Goal: Information Seeking & Learning: Learn about a topic

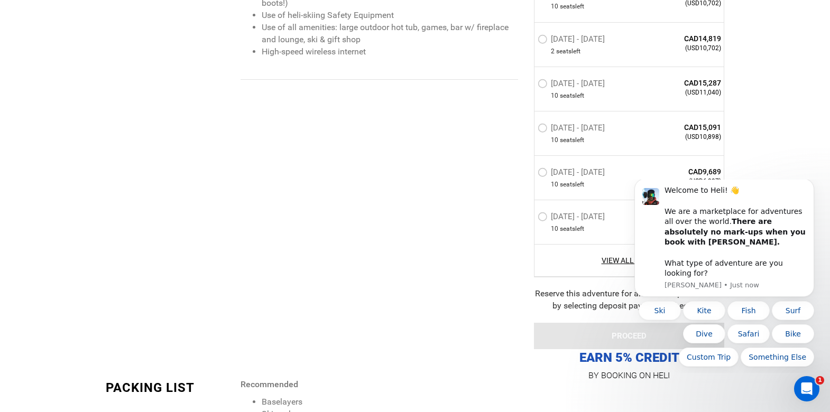
scroll to position [1426, 0]
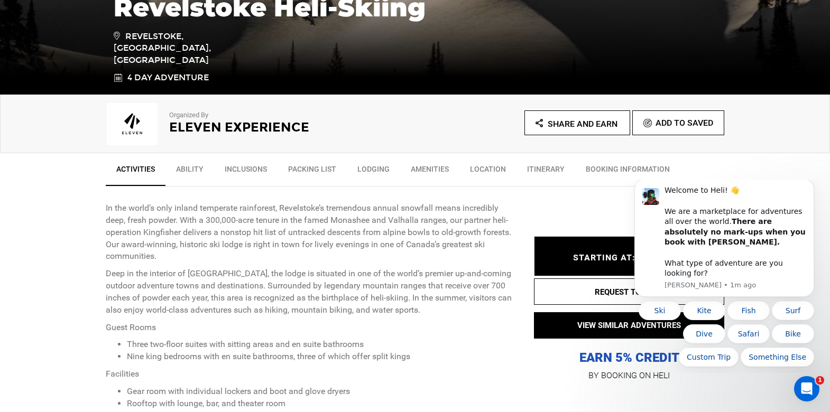
scroll to position [263, 0]
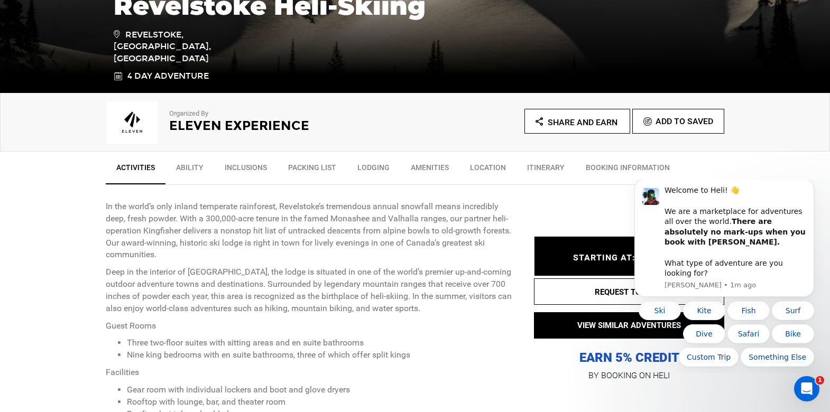
click at [326, 164] on link "Packing List" at bounding box center [311, 170] width 69 height 26
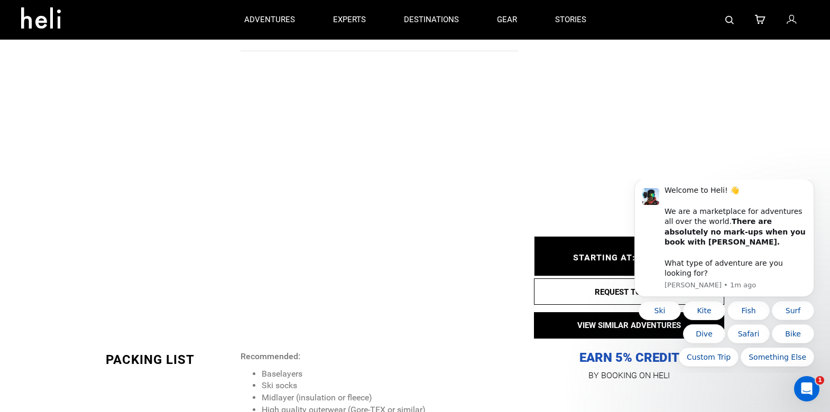
scroll to position [1322, 0]
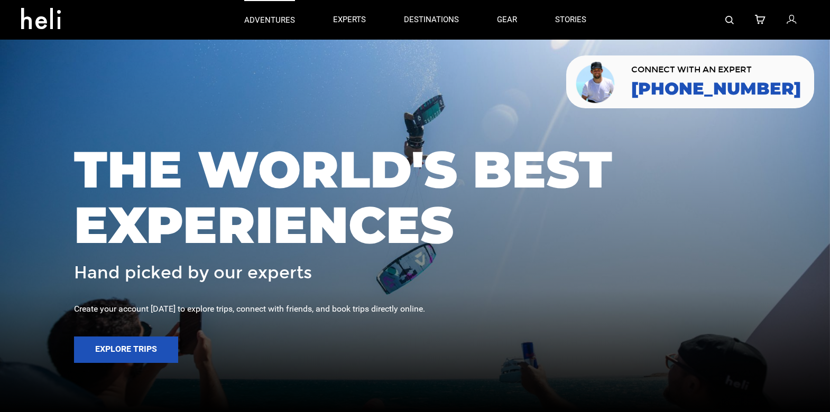
scroll to position [4, 0]
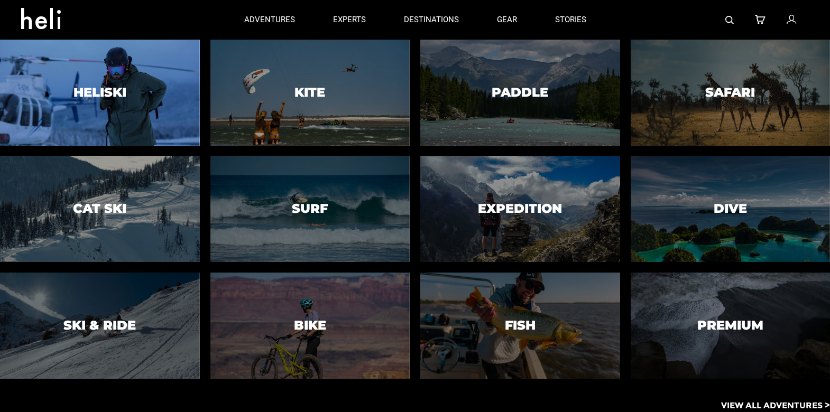
click at [145, 97] on div at bounding box center [99, 93] width 203 height 108
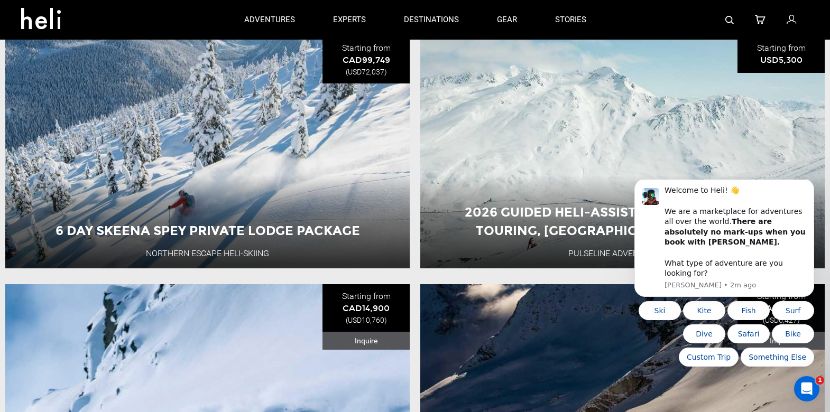
scroll to position [655, 0]
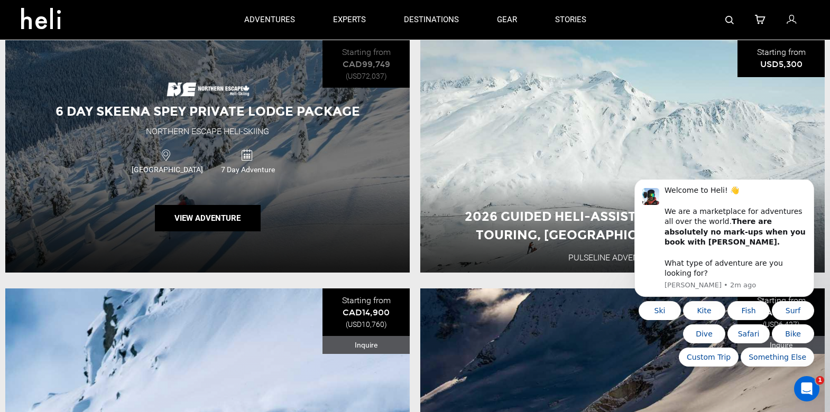
click at [303, 166] on div "Canada 7 Day Adventure" at bounding box center [207, 160] width 243 height 35
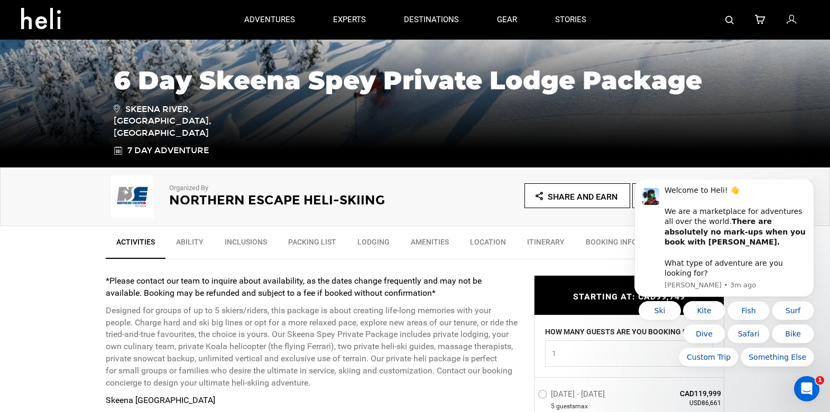
scroll to position [183, 0]
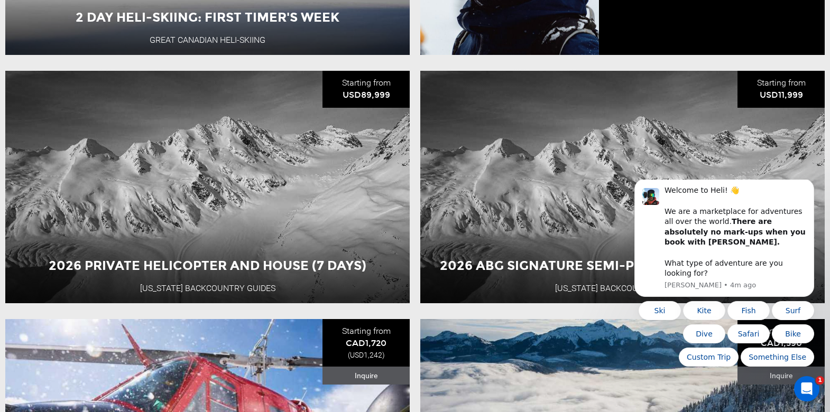
scroll to position [1380, 0]
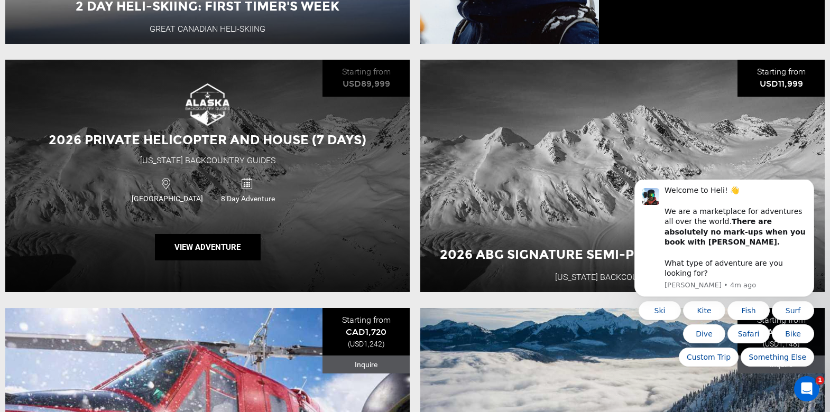
click at [317, 177] on div "USA 8 Day Adventure" at bounding box center [207, 189] width 243 height 35
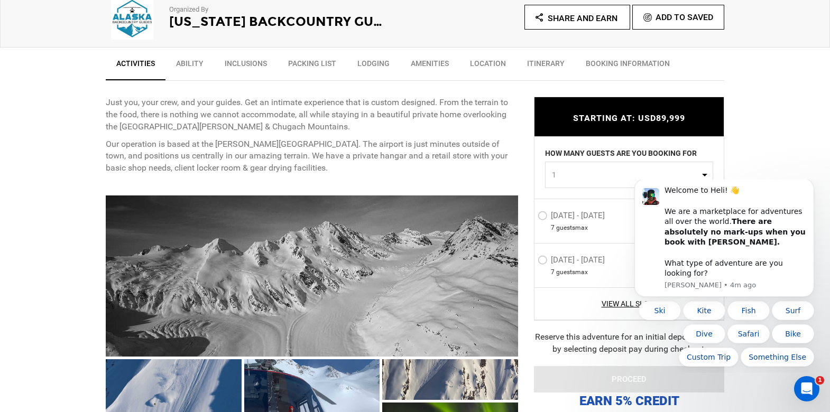
scroll to position [368, 0]
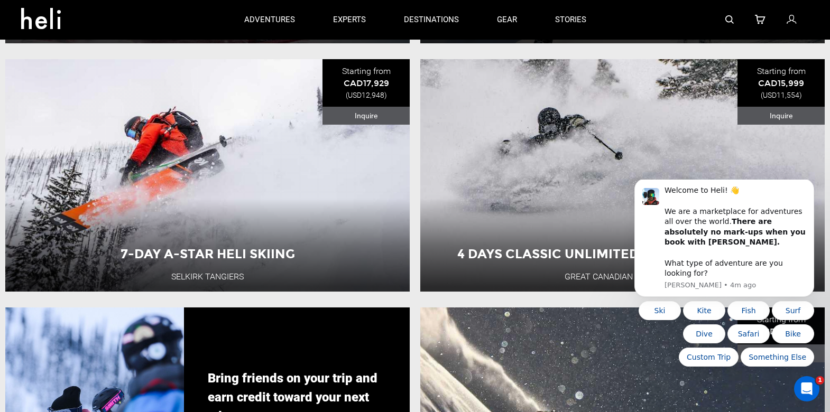
scroll to position [1873, 0]
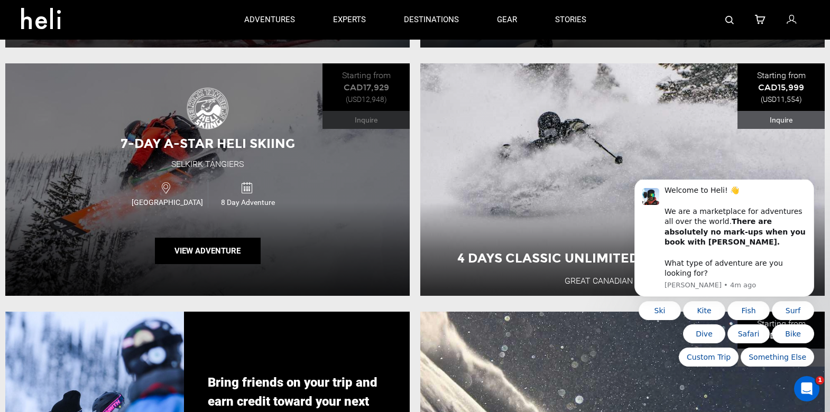
click at [309, 193] on div "Canada 8 Day Adventure" at bounding box center [207, 193] width 243 height 35
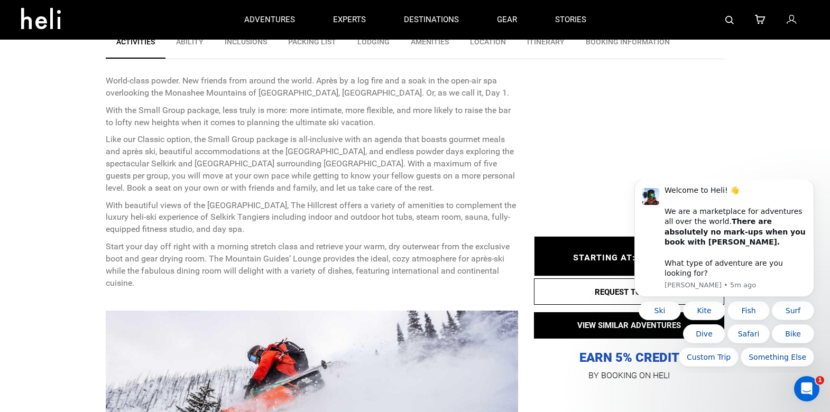
scroll to position [232, 0]
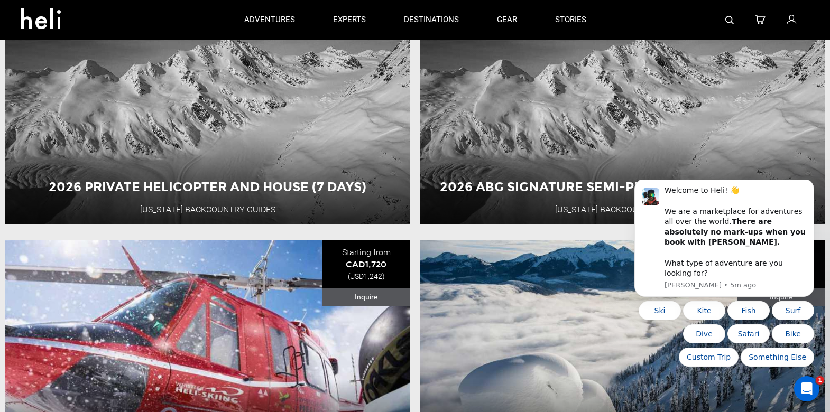
scroll to position [1406, 0]
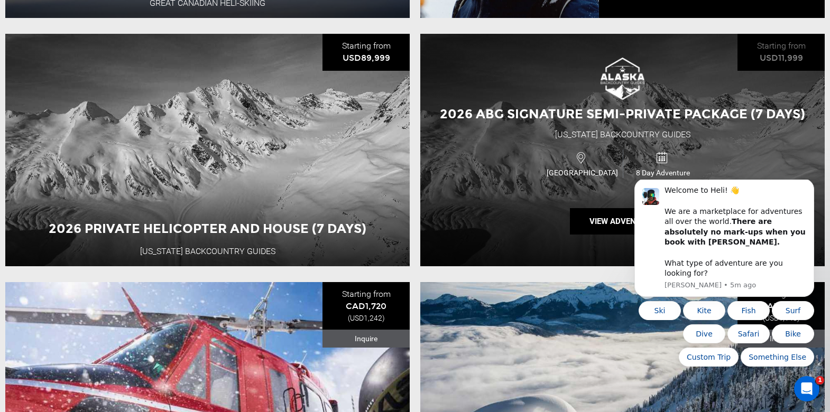
click at [539, 155] on div "USA 8 Day Adventure" at bounding box center [622, 163] width 243 height 35
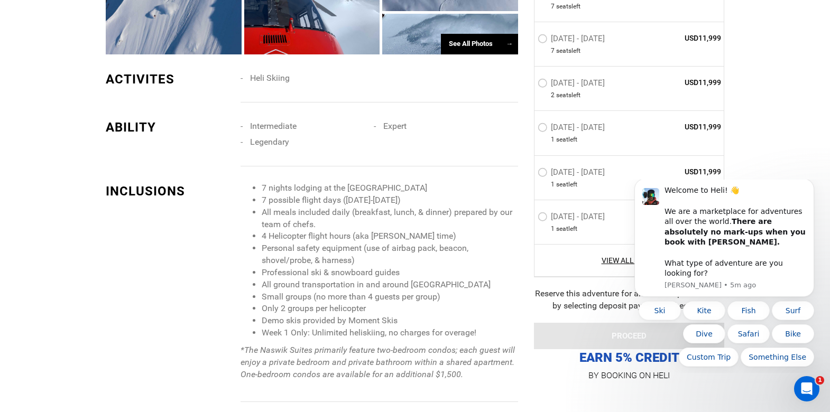
scroll to position [781, 0]
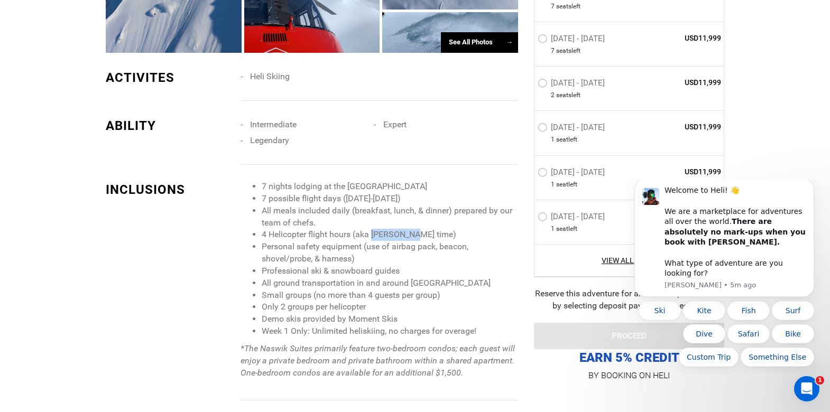
drag, startPoint x: 373, startPoint y: 210, endPoint x: 414, endPoint y: 211, distance: 41.2
click at [416, 229] on li "4 Helicopter flight hours (aka [PERSON_NAME] time)" at bounding box center [390, 235] width 256 height 12
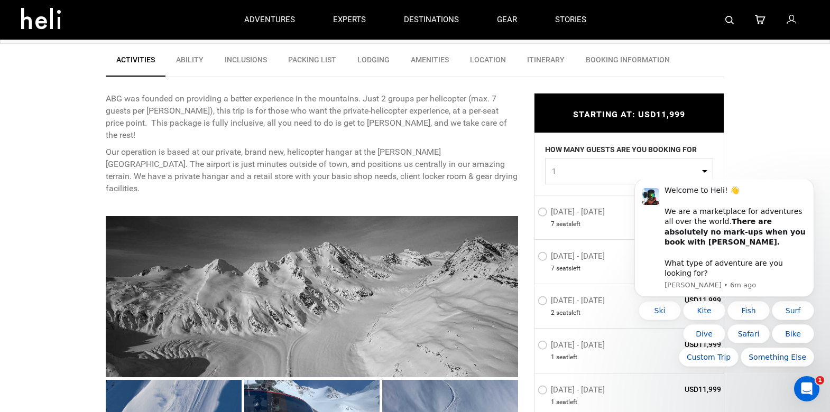
scroll to position [369, 0]
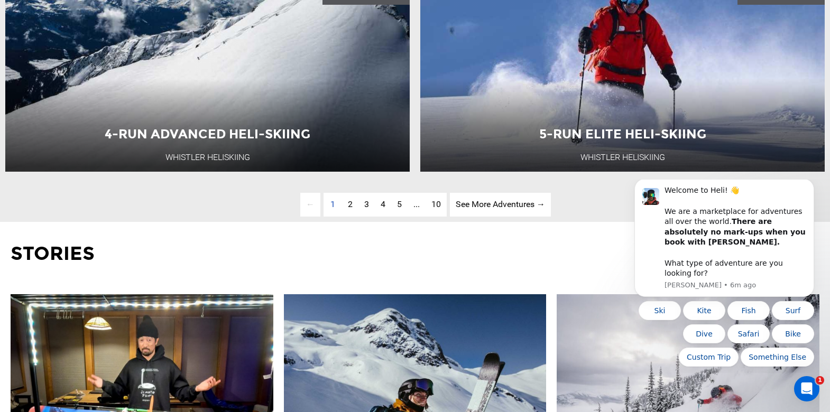
scroll to position [2990, 0]
click at [348, 205] on span "2" at bounding box center [350, 204] width 5 height 10
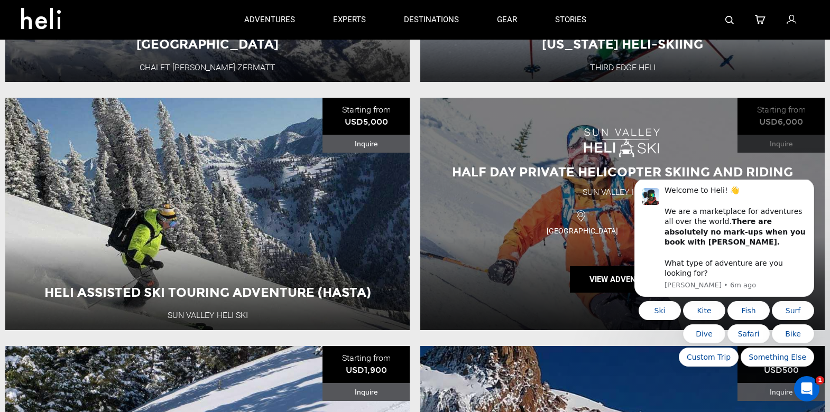
scroll to position [599, 0]
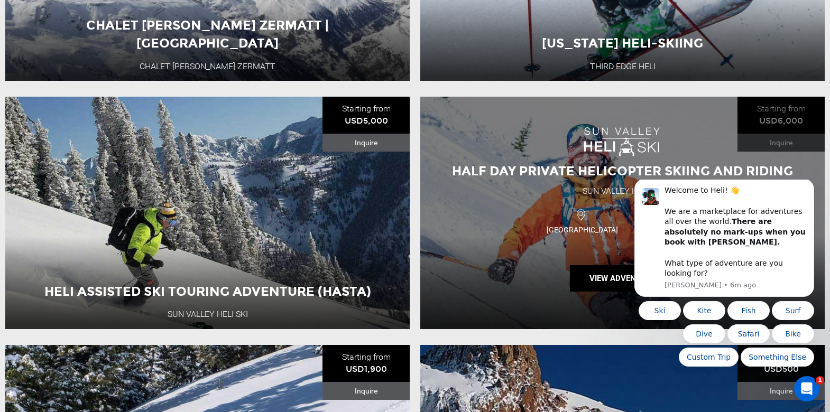
click at [494, 183] on div "Half Day Private Helicopter Skiing And Riding [GEOGRAPHIC_DATA] [GEOGRAPHIC_DAT…" at bounding box center [622, 213] width 404 height 233
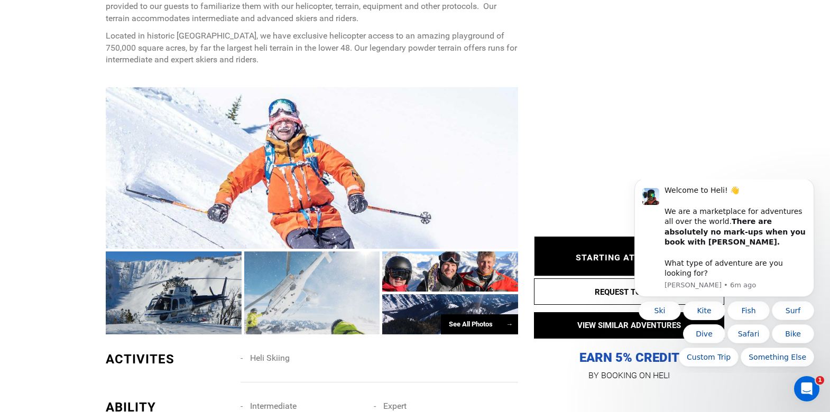
scroll to position [639, 0]
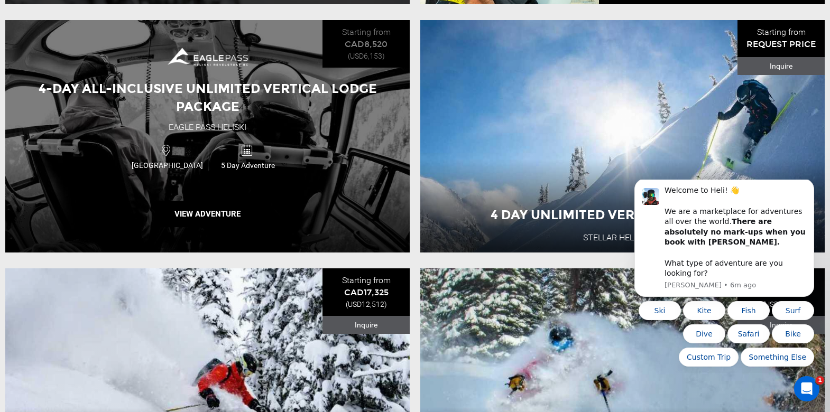
scroll to position [1422, 0]
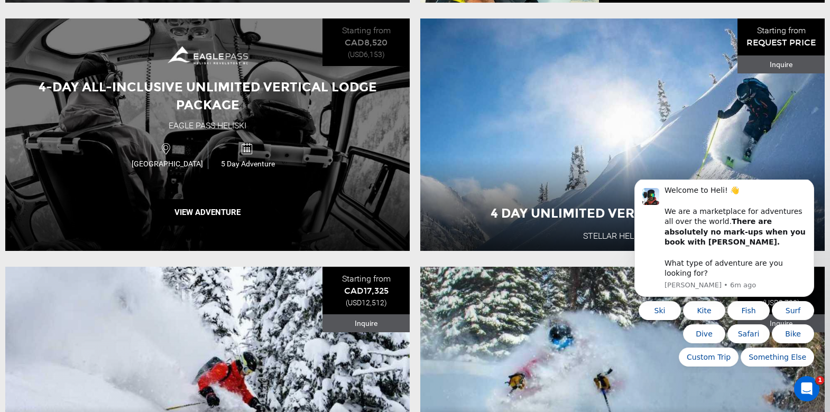
click at [315, 125] on div "4-Day All-Inclusive Unlimited Vertical Lodge Package Eagle Pass Heliski [GEOGRA…" at bounding box center [207, 134] width 404 height 233
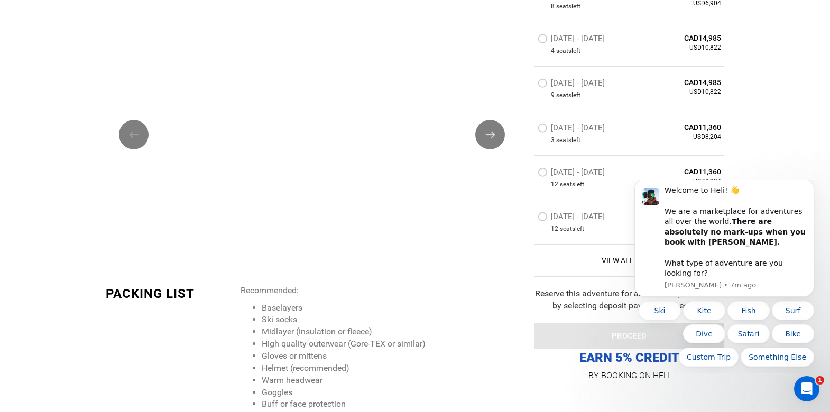
scroll to position [1424, 0]
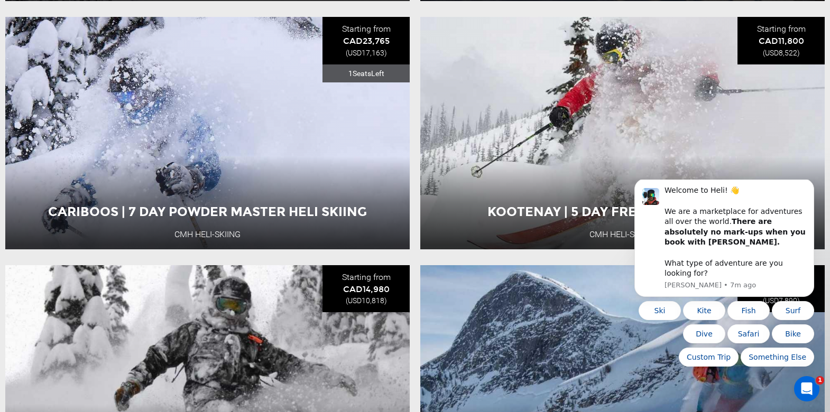
scroll to position [2667, 0]
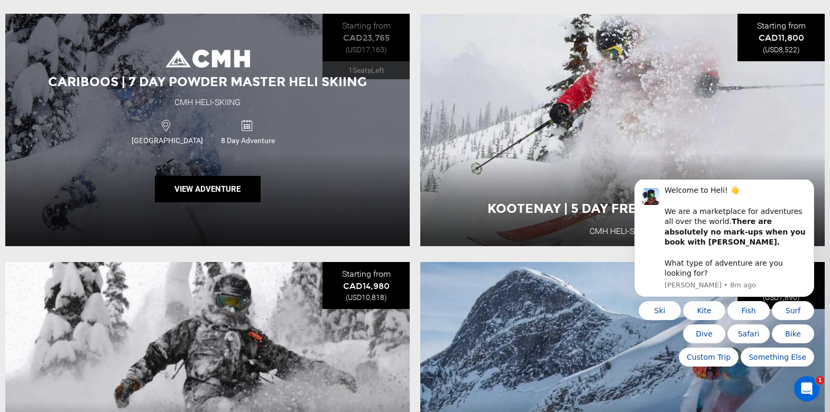
click at [266, 77] on span "Cariboos | 7 Day Powder Master Heli Skiing" at bounding box center [207, 81] width 319 height 15
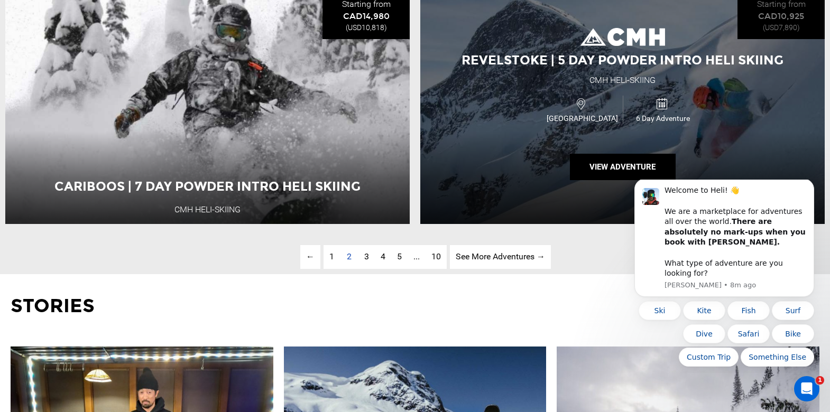
scroll to position [2943, 0]
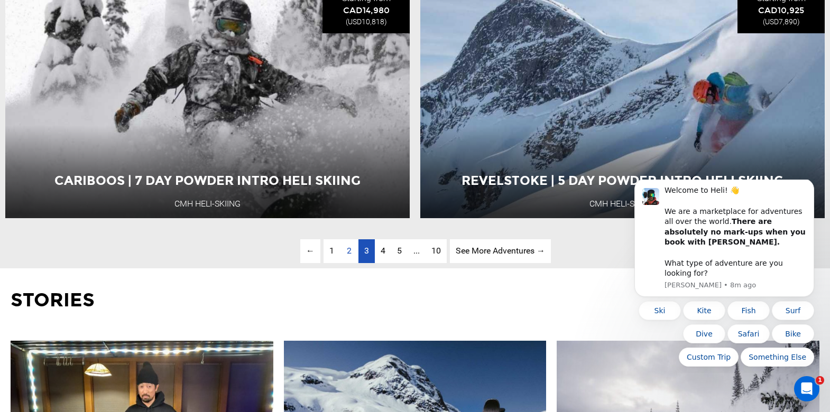
click at [366, 250] on span "3" at bounding box center [366, 251] width 5 height 10
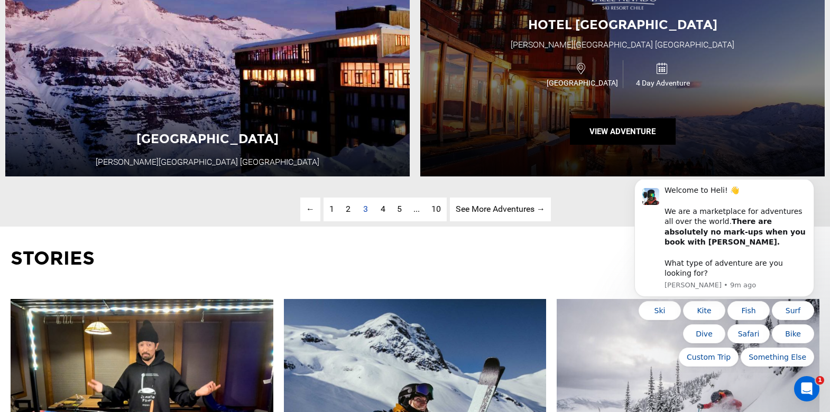
scroll to position [2987, 0]
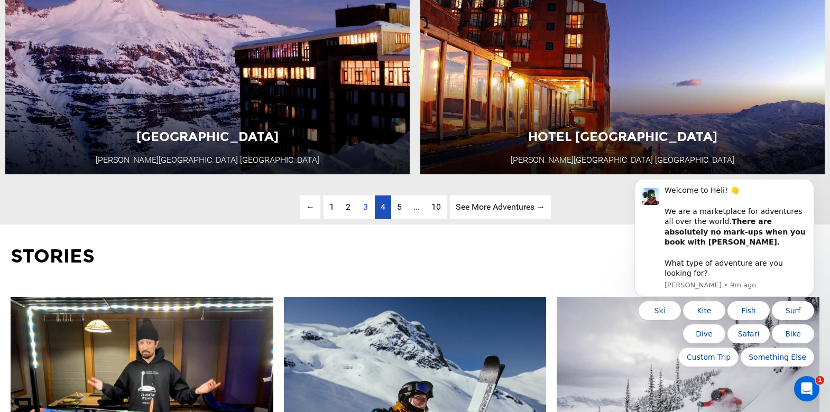
click at [378, 206] on link "page 4" at bounding box center [383, 208] width 16 height 24
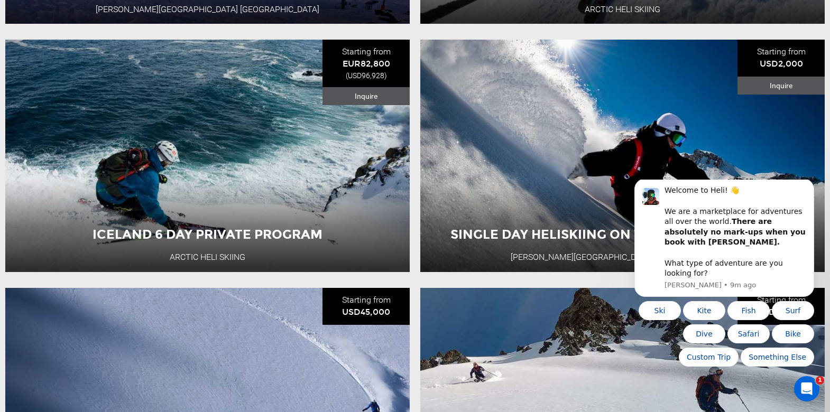
scroll to position [656, 0]
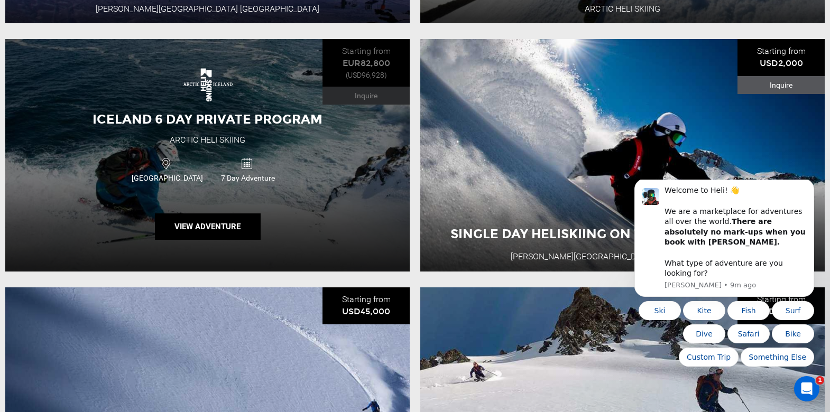
click at [370, 151] on div "Iceland 6 Day Private Program Arctic Heli Skiing [GEOGRAPHIC_DATA] 7 Day Advent…" at bounding box center [207, 155] width 404 height 233
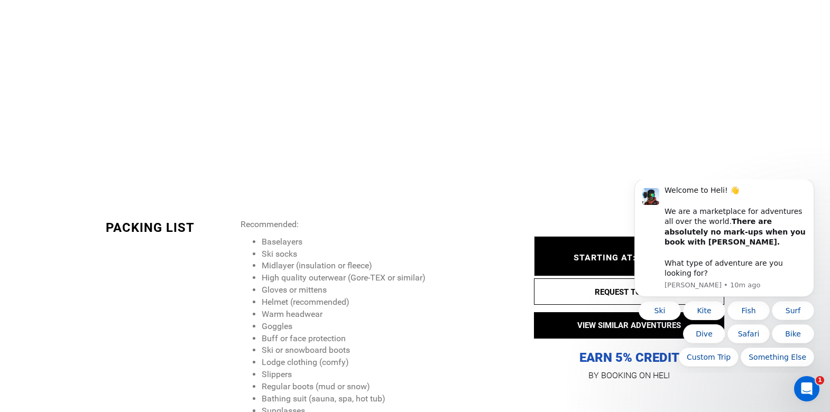
scroll to position [1788, 0]
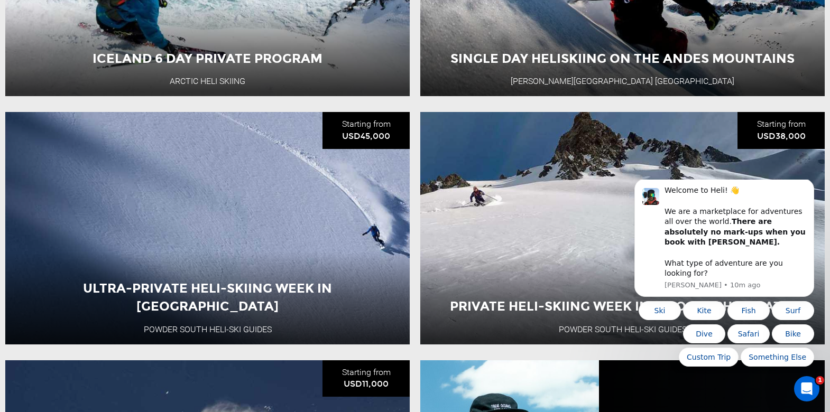
scroll to position [923, 0]
